Goal: Task Accomplishment & Management: Complete application form

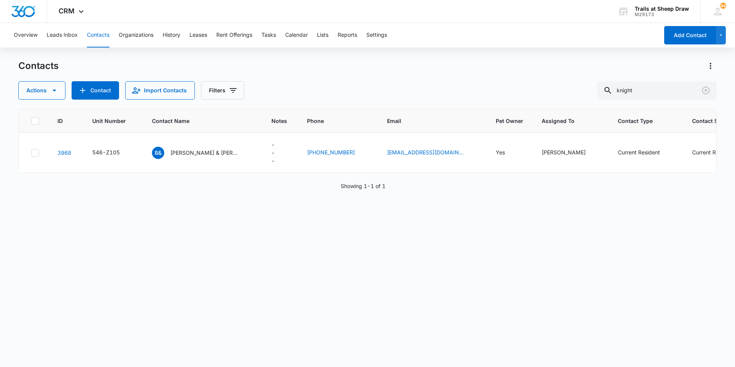
drag, startPoint x: 643, startPoint y: 91, endPoint x: 532, endPoint y: 80, distance: 110.8
click at [532, 80] on div "Contacts Actions Contact Import Contacts Filters knight" at bounding box center [367, 80] width 698 height 40
type input "h204"
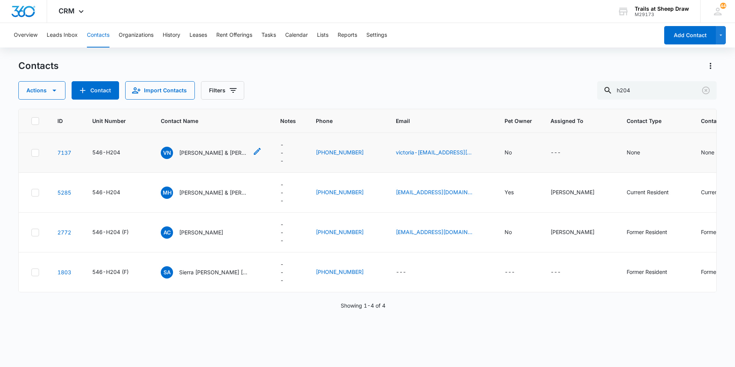
click at [217, 156] on p "[PERSON_NAME] & [PERSON_NAME]" at bounding box center [213, 153] width 69 height 8
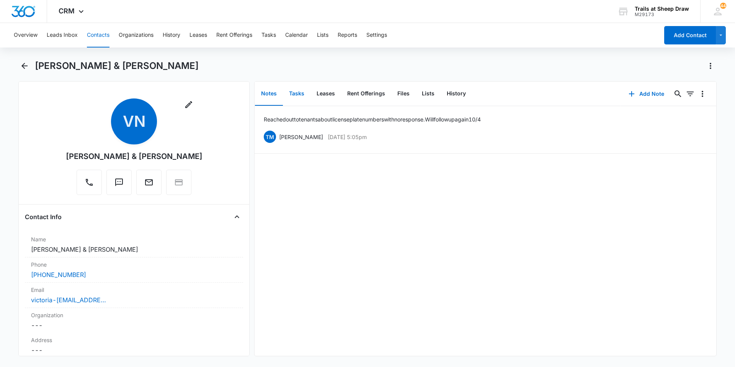
click at [292, 94] on button "Tasks" at bounding box center [297, 94] width 28 height 24
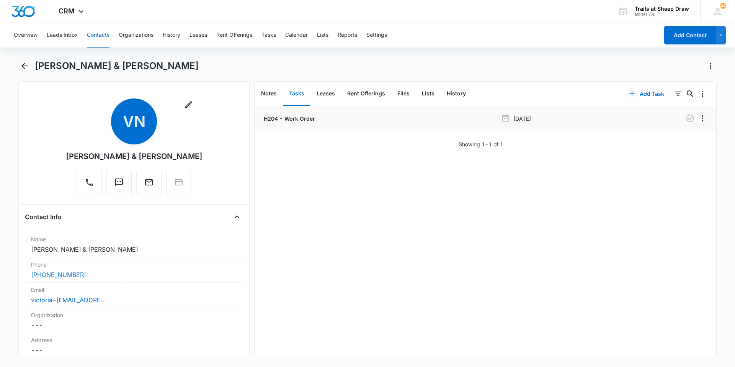
click at [274, 119] on p "H204 - Work Order" at bounding box center [288, 118] width 53 height 8
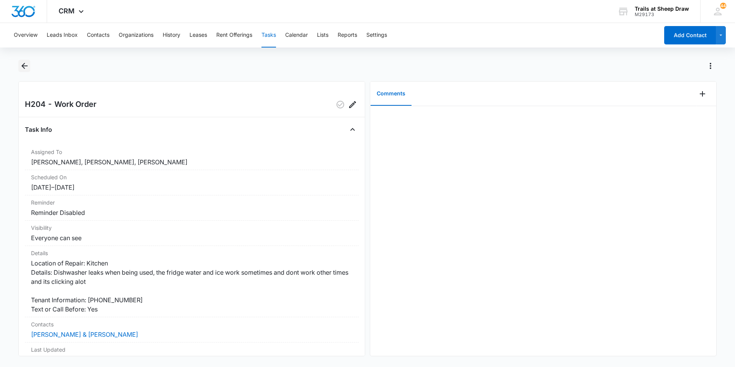
click at [20, 65] on icon "Back" at bounding box center [24, 65] width 9 height 9
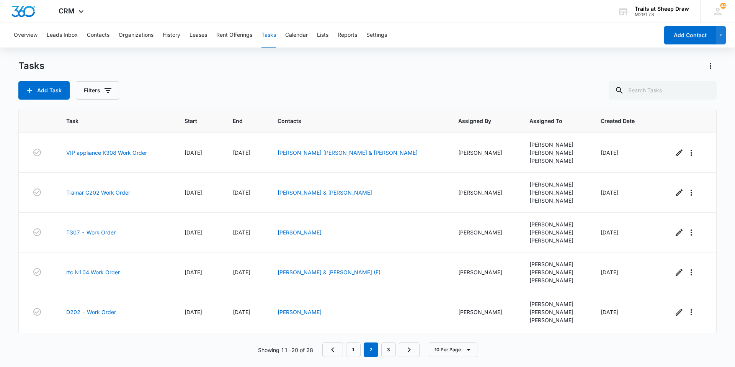
click at [83, 34] on div "Overview Leads Inbox Contacts Organizations History Leases Rent Offerings Tasks…" at bounding box center [334, 35] width 650 height 25
click at [92, 36] on button "Contacts" at bounding box center [98, 35] width 23 height 25
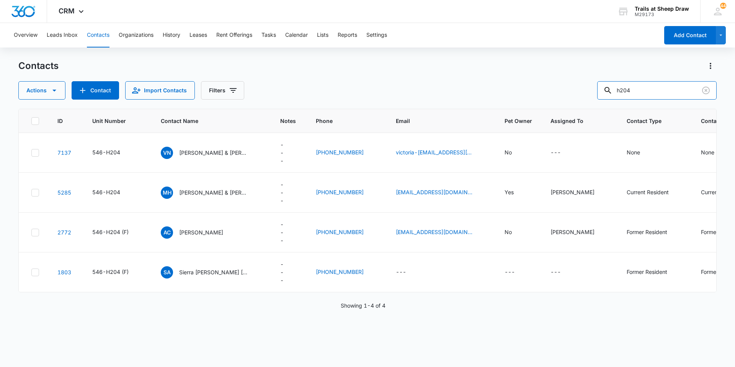
drag, startPoint x: 663, startPoint y: 93, endPoint x: 499, endPoint y: 80, distance: 165.2
click at [499, 80] on div "Contacts Actions Contact Import Contacts Filters h204" at bounding box center [367, 80] width 698 height 40
type input "a301"
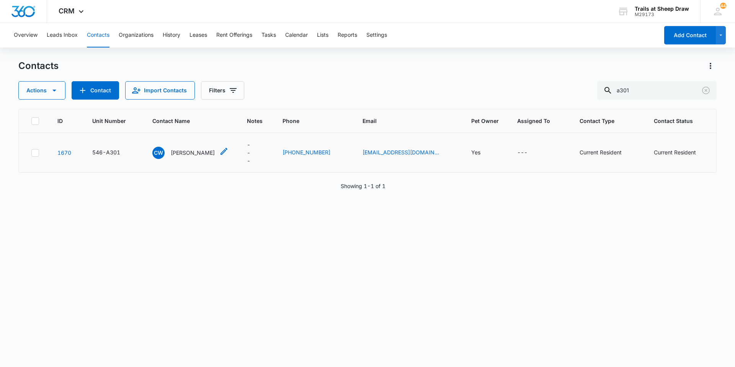
click at [190, 151] on p "[PERSON_NAME]" at bounding box center [193, 153] width 44 height 8
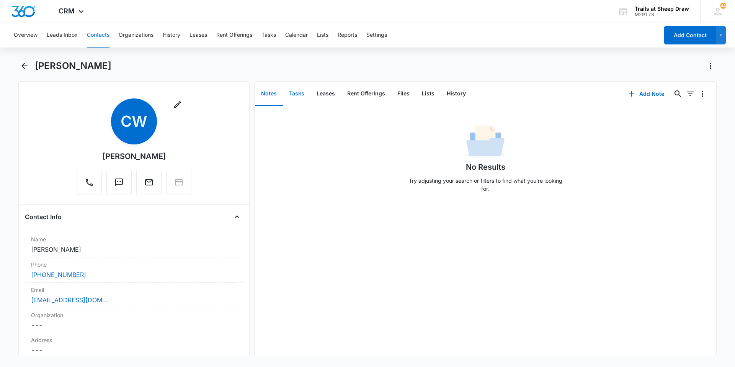
click at [300, 93] on button "Tasks" at bounding box center [297, 94] width 28 height 24
click at [634, 90] on button "Add Task" at bounding box center [646, 94] width 51 height 18
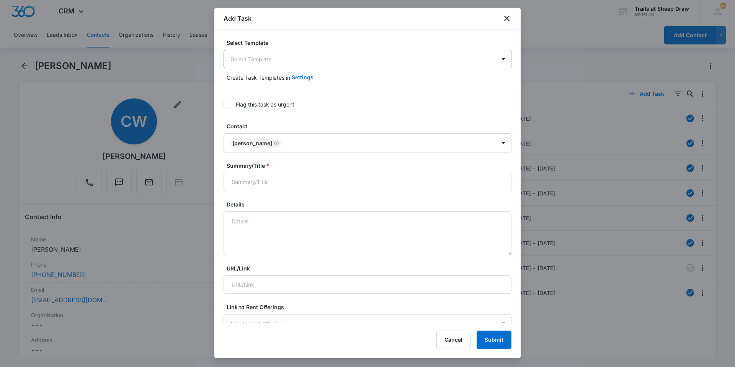
click at [285, 58] on body "CRM Apps Reputation Websites Forms CRM Email Social Content Ads Intelligence Fi…" at bounding box center [367, 183] width 735 height 367
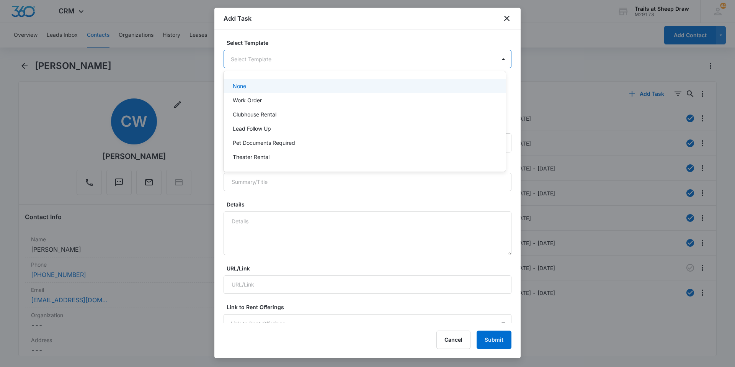
click at [285, 93] on div "Work Order" at bounding box center [365, 100] width 282 height 14
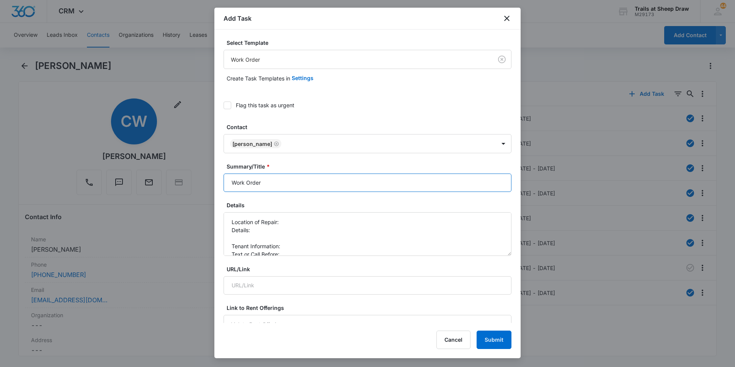
click at [230, 181] on input "Work Order" at bounding box center [368, 182] width 288 height 18
type input "A301 Work Order"
click at [284, 224] on textarea "Location of Repair: Details: Tenant Information: Text or Call Before:" at bounding box center [368, 234] width 288 height 44
click at [283, 229] on textarea "Location of Repair: kitchen sink Details: Tenant Information: Text or Call Befo…" at bounding box center [368, 234] width 288 height 44
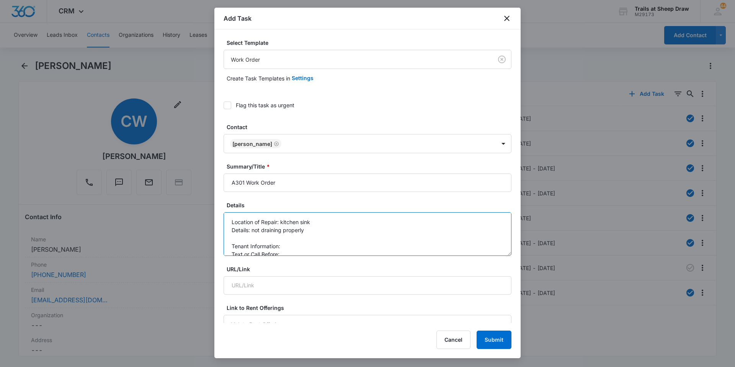
scroll to position [8, 0]
click at [289, 246] on textarea "Location of Repair: kitchen sink Details: not draining properly Tenant Informat…" at bounding box center [368, 234] width 288 height 44
click at [286, 239] on textarea "Location of Repair: kitchen sink Details: not draining properly Tenant Informat…" at bounding box center [368, 234] width 288 height 44
click at [305, 224] on textarea "Location of Repair: kitchen sink Details: not draining properly Tenant Informat…" at bounding box center [368, 234] width 288 height 44
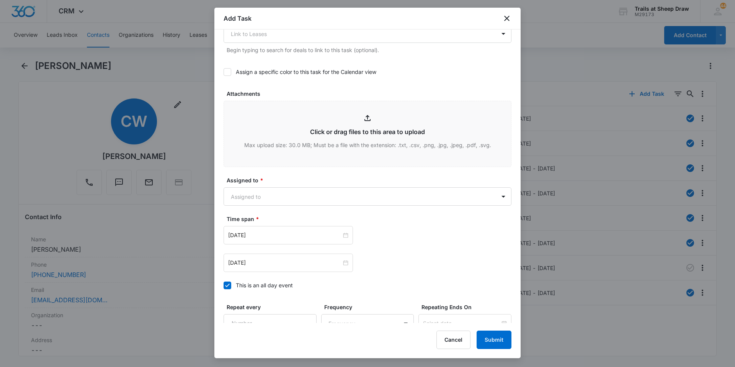
scroll to position [345, 0]
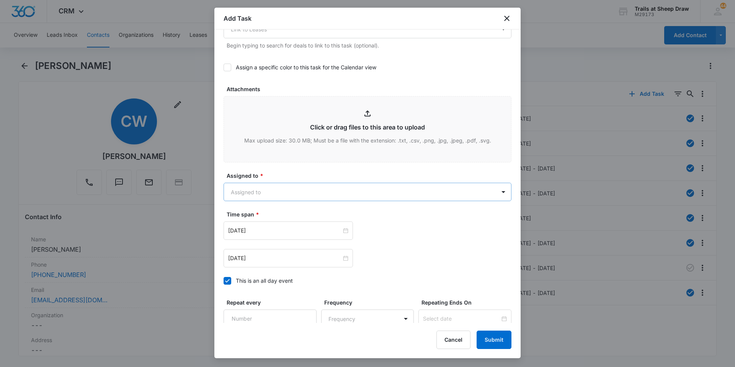
type textarea "Location of Repair: kitchen sink Details: not draining properly and the disposa…"
click at [262, 191] on body "CRM Apps Reputation Websites Forms CRM Email Social Content Ads Intelligence Fi…" at bounding box center [367, 183] width 735 height 367
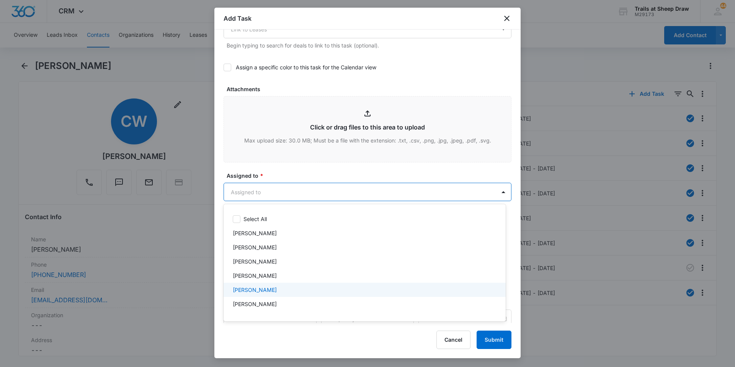
click at [267, 294] on div "[PERSON_NAME]" at bounding box center [365, 290] width 282 height 14
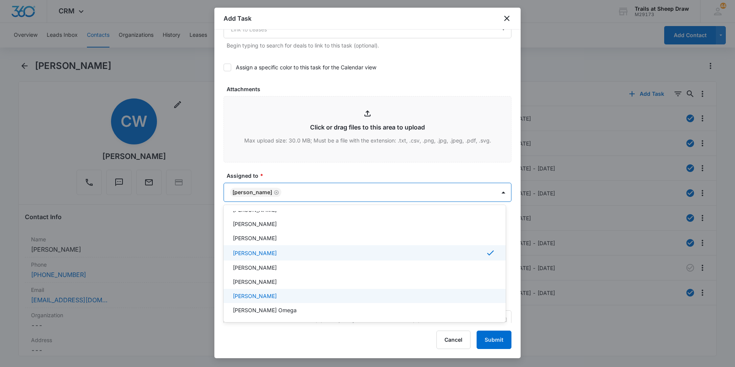
click at [266, 285] on p "[PERSON_NAME]" at bounding box center [255, 282] width 44 height 8
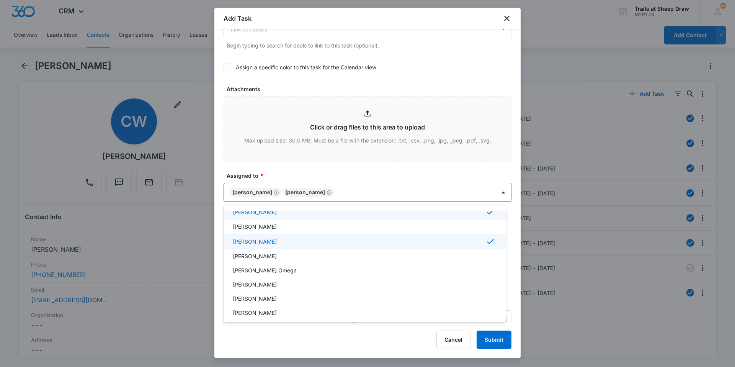
scroll to position [184, 0]
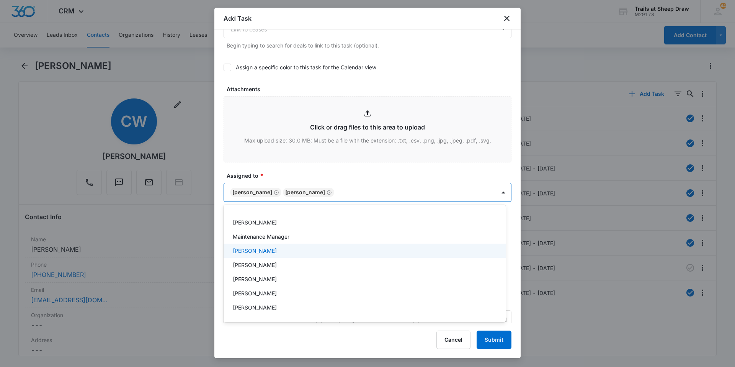
click at [268, 252] on p "[PERSON_NAME]" at bounding box center [255, 251] width 44 height 8
click at [276, 168] on div at bounding box center [367, 183] width 735 height 367
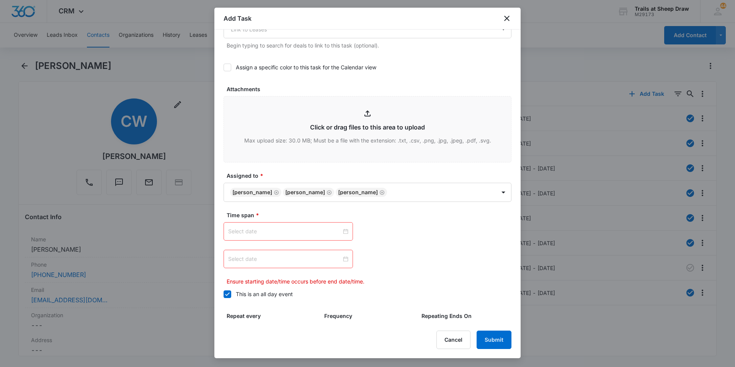
click at [345, 231] on div at bounding box center [288, 231] width 120 height 8
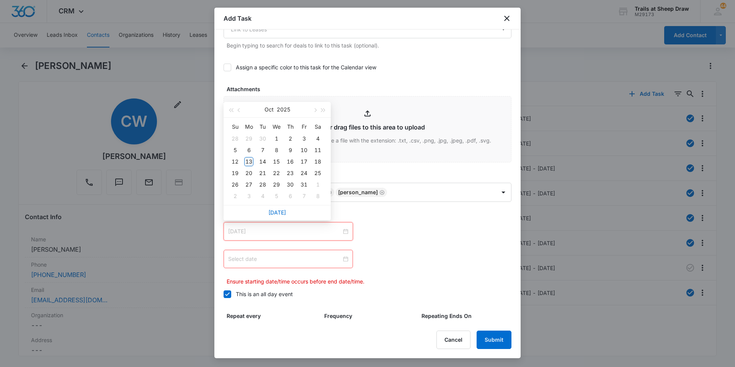
type input "[DATE]"
click at [250, 160] on div "13" at bounding box center [248, 161] width 9 height 9
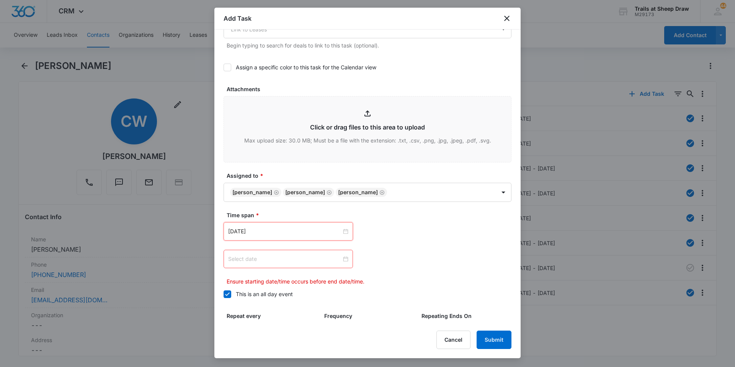
click at [344, 258] on div at bounding box center [288, 259] width 120 height 8
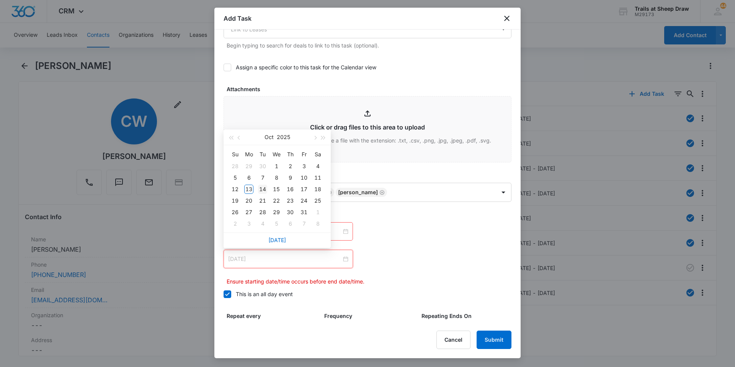
type input "[DATE]"
click at [268, 188] on td "14" at bounding box center [263, 188] width 14 height 11
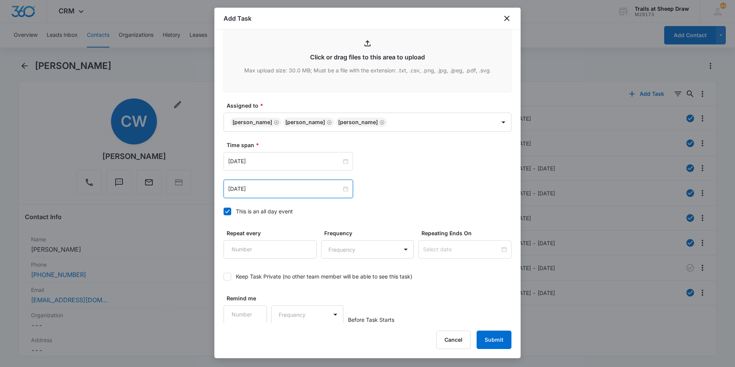
scroll to position [415, 0]
click at [485, 335] on button "Submit" at bounding box center [494, 339] width 35 height 18
